Goal: Task Accomplishment & Management: Use online tool/utility

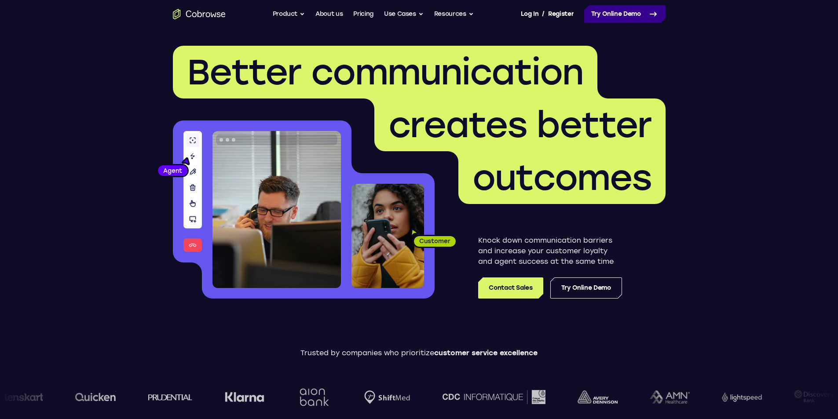
click at [608, 16] on link "Try Online Demo" at bounding box center [624, 14] width 81 height 18
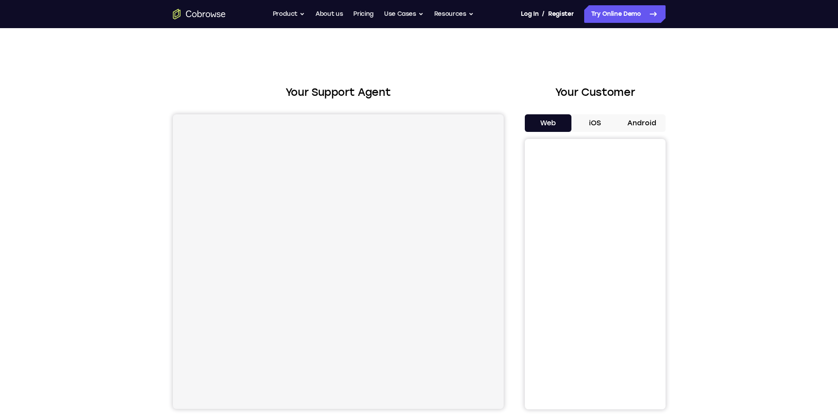
click at [649, 118] on button "Android" at bounding box center [642, 123] width 47 height 18
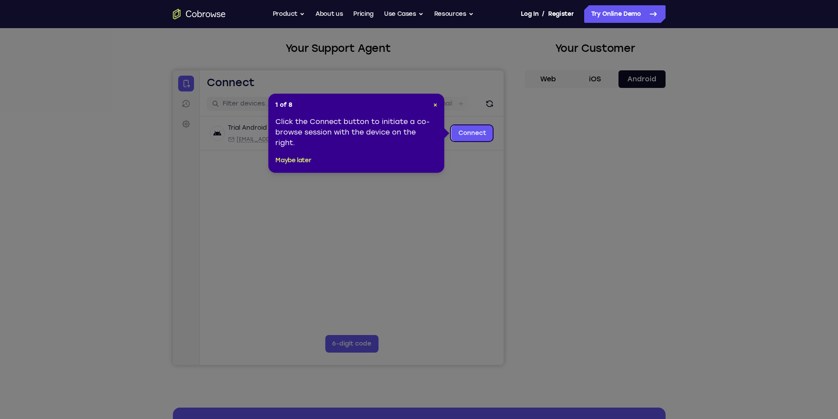
click at [574, 256] on icon at bounding box center [422, 209] width 845 height 419
click at [598, 276] on icon at bounding box center [422, 209] width 845 height 419
click at [294, 156] on button "Maybe later" at bounding box center [293, 160] width 36 height 11
